Goal: Task Accomplishment & Management: Use online tool/utility

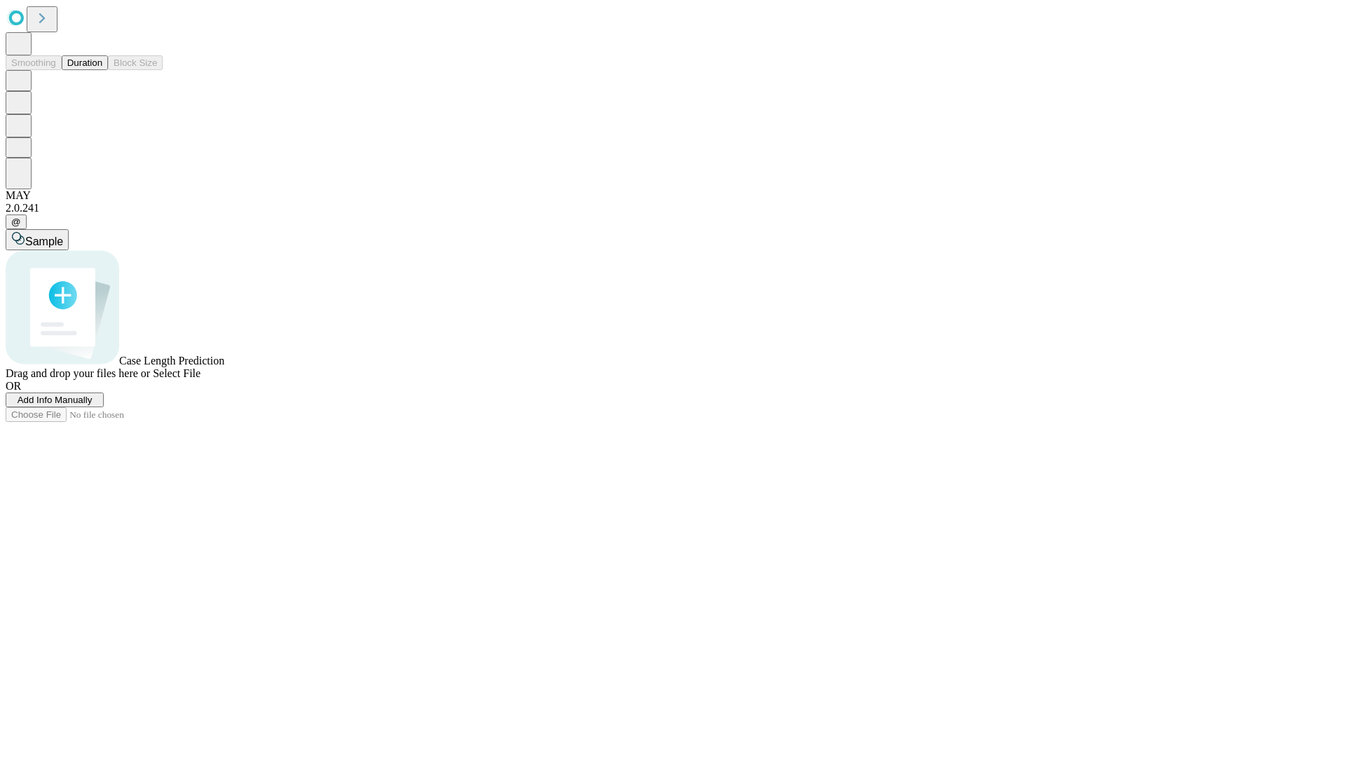
click at [102, 70] on button "Duration" at bounding box center [85, 62] width 46 height 15
click at [93, 405] on span "Add Info Manually" at bounding box center [55, 400] width 75 height 11
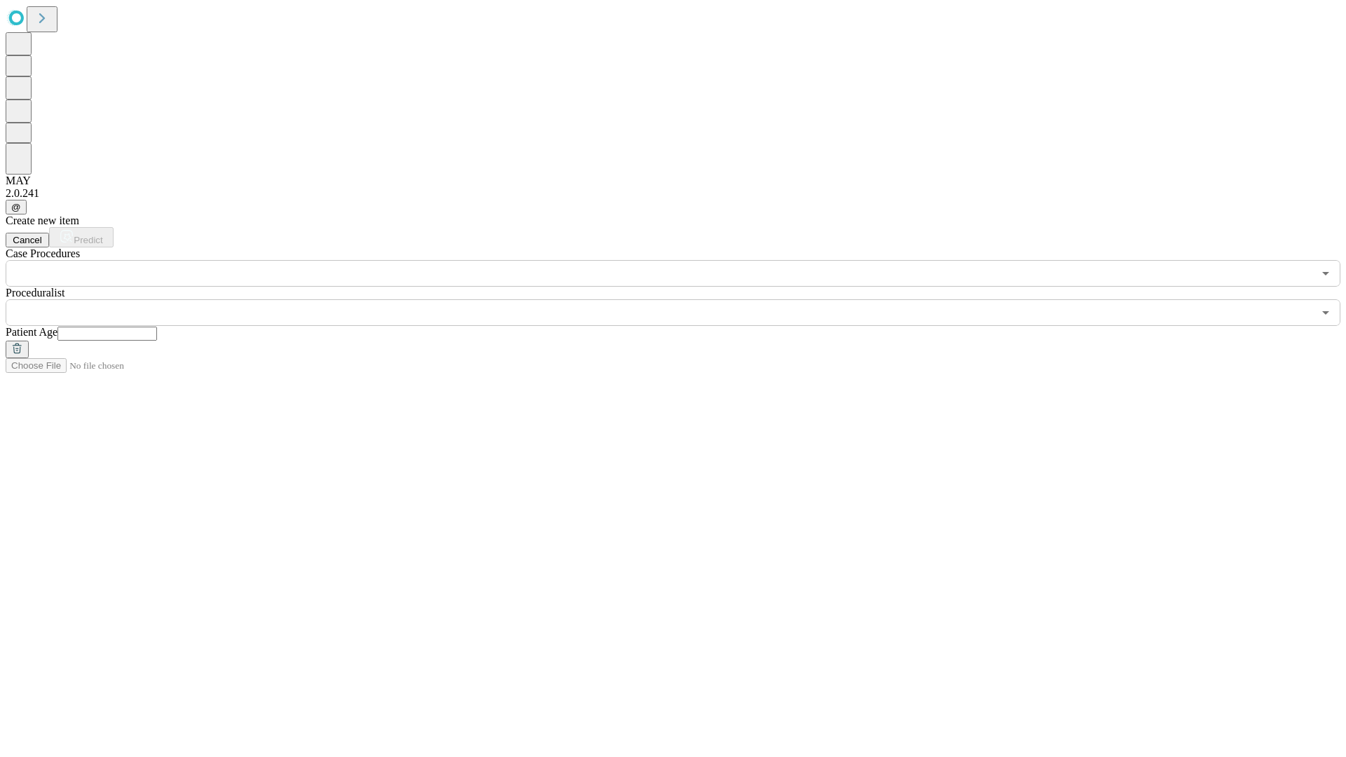
click at [157, 327] on input "text" at bounding box center [107, 334] width 100 height 14
type input "*"
click at [683, 299] on input "text" at bounding box center [659, 312] width 1307 height 27
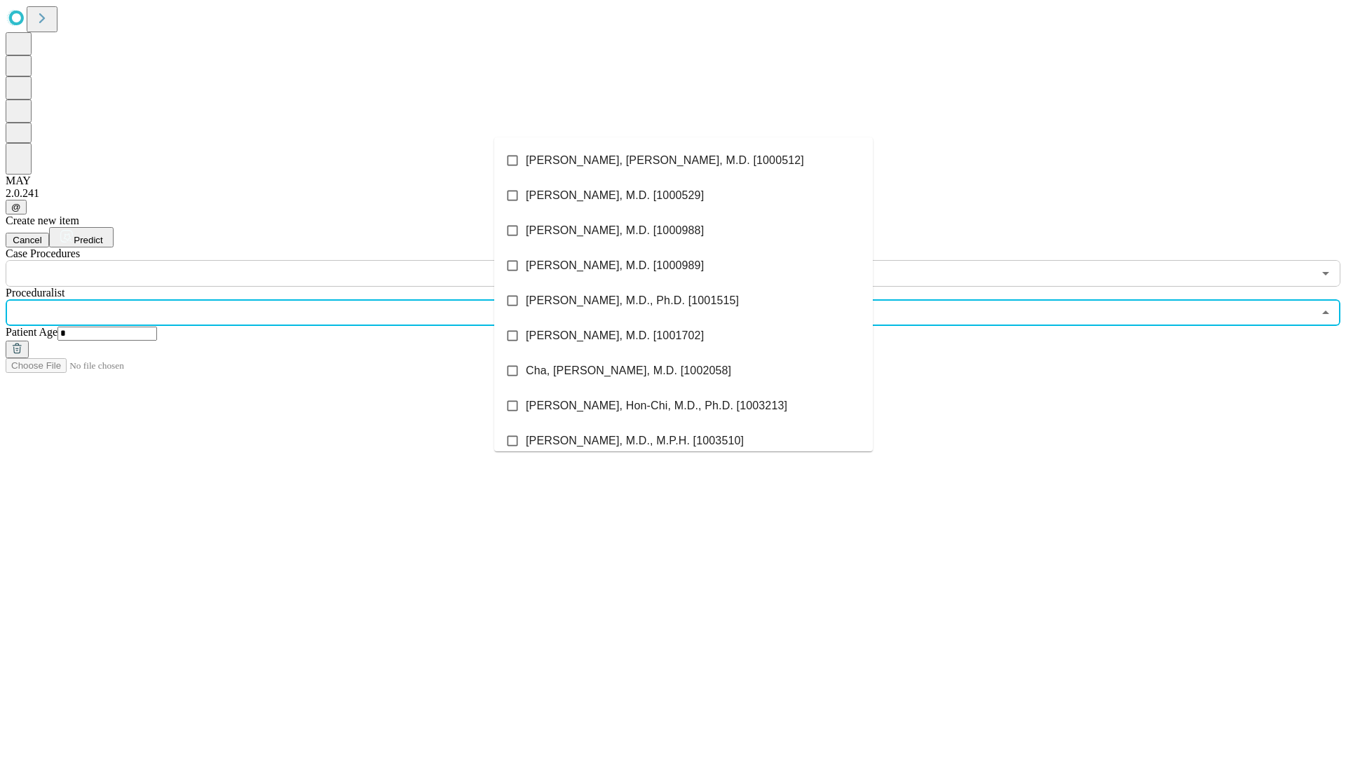
click at [683, 160] on li "[PERSON_NAME], [PERSON_NAME], M.D. [1000512]" at bounding box center [683, 160] width 378 height 35
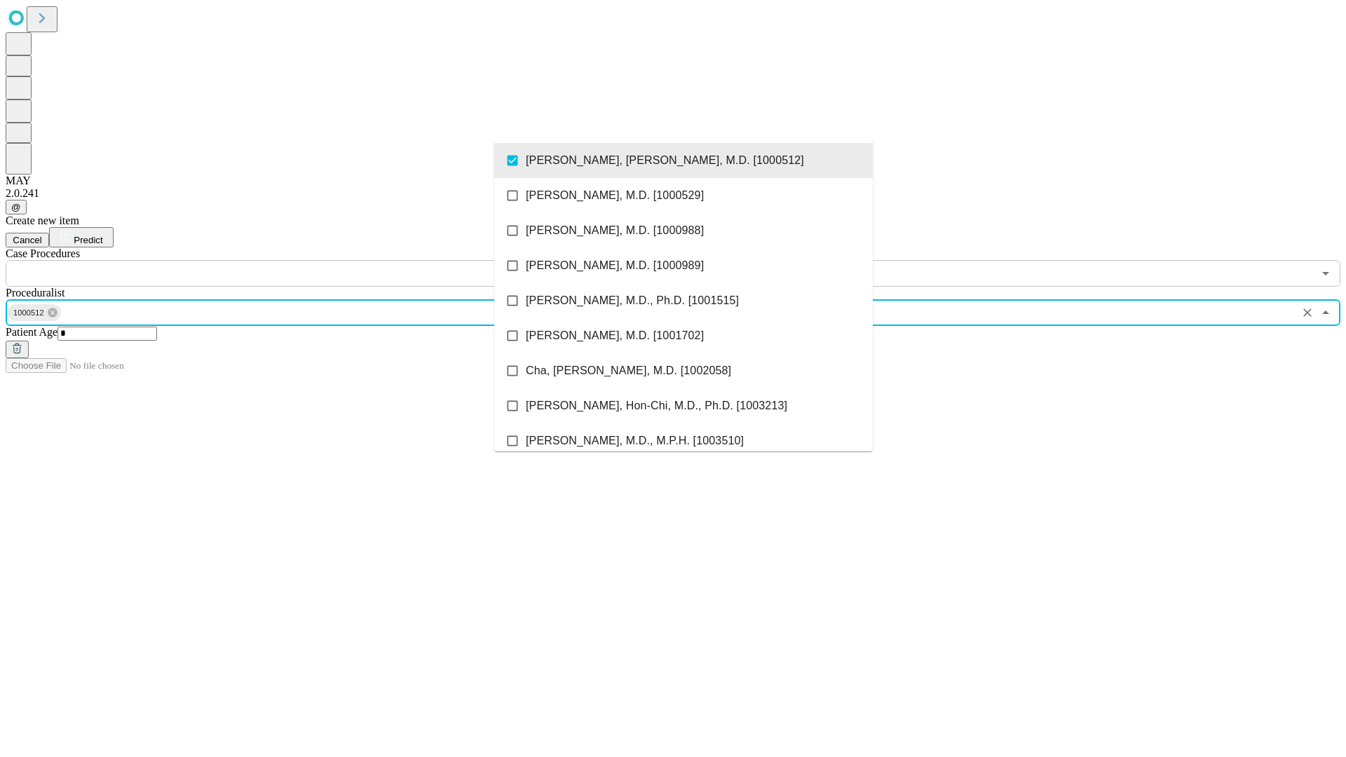
click at [294, 260] on input "text" at bounding box center [659, 273] width 1307 height 27
